Goal: Information Seeking & Learning: Check status

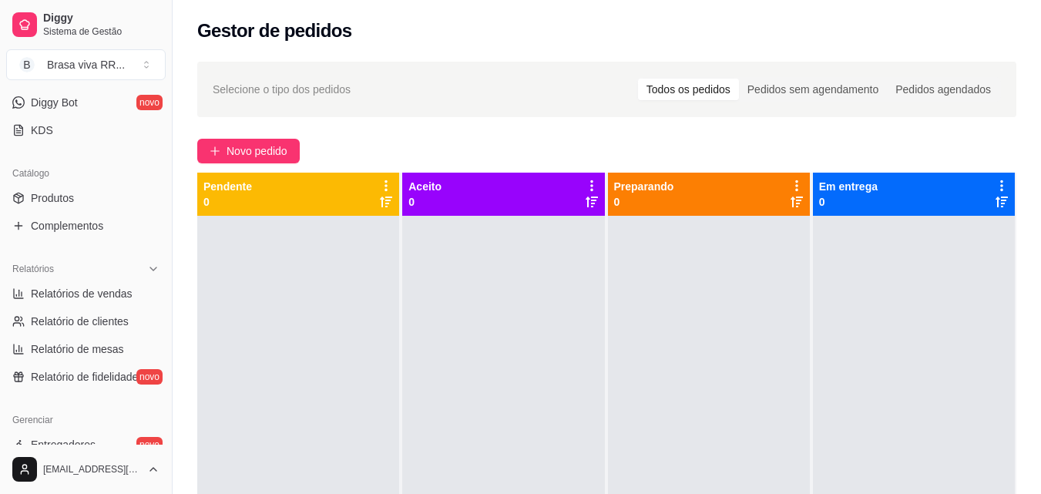
scroll to position [308, 0]
click at [123, 295] on span "Relatórios de vendas" at bounding box center [82, 291] width 102 height 15
select select "ALL"
select select "0"
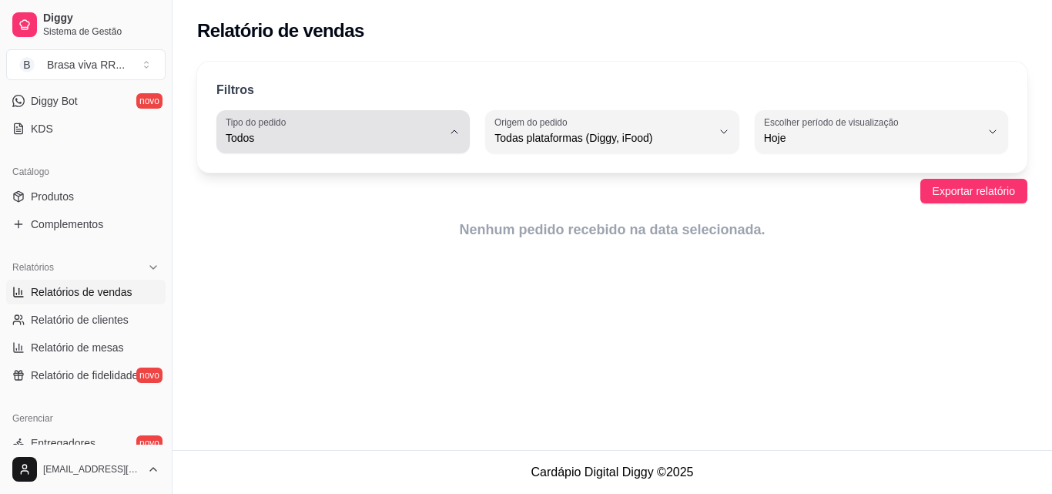
click at [417, 133] on span "Todos" at bounding box center [334, 137] width 216 height 15
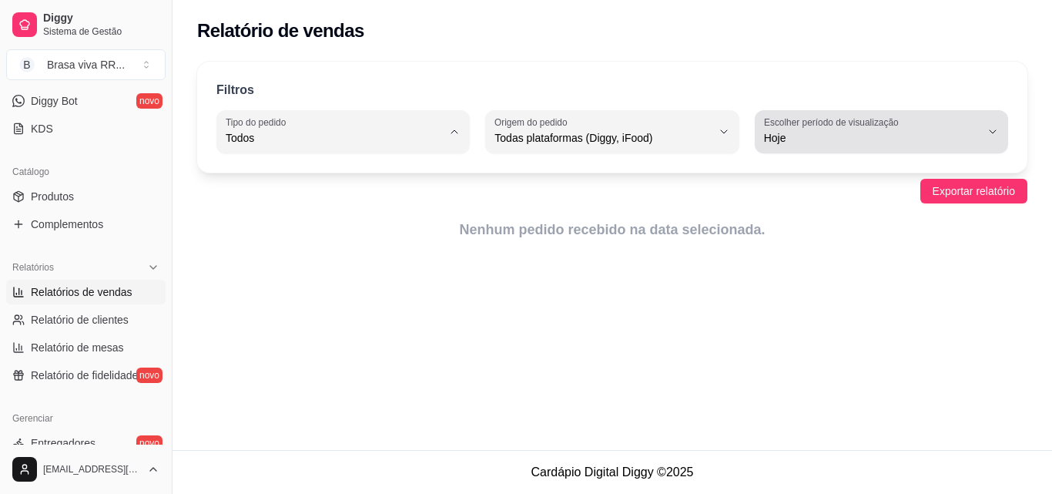
click at [804, 135] on div "Hoje" at bounding box center [872, 131] width 216 height 31
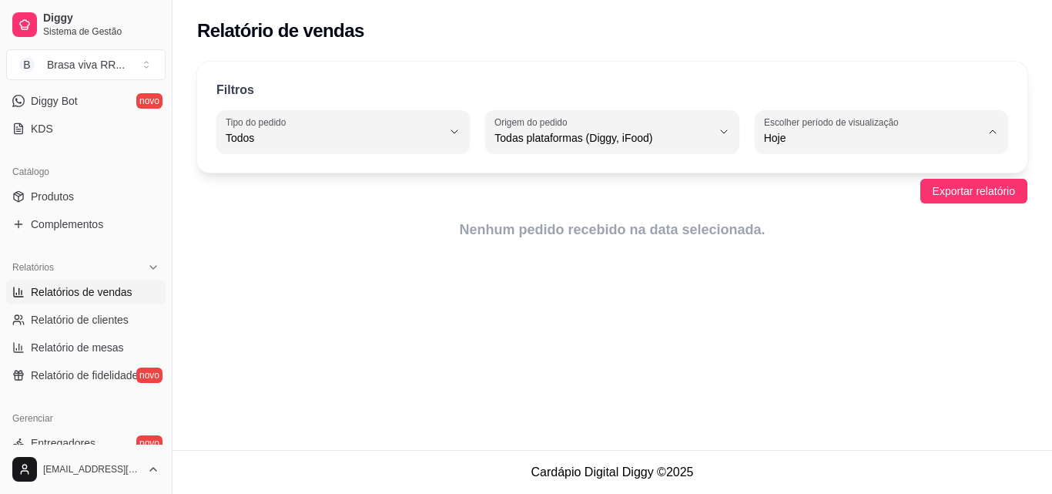
click at [811, 196] on span "Ontem" at bounding box center [874, 200] width 205 height 15
type input "1"
select select "1"
